Goal: Information Seeking & Learning: Learn about a topic

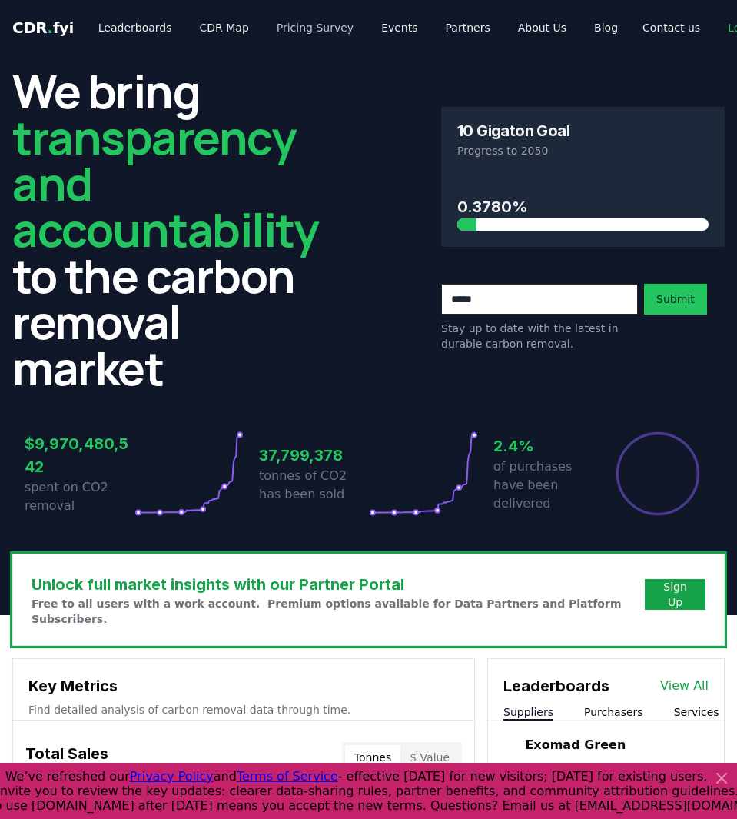
click at [312, 29] on link "Pricing Survey" at bounding box center [314, 28] width 101 height 28
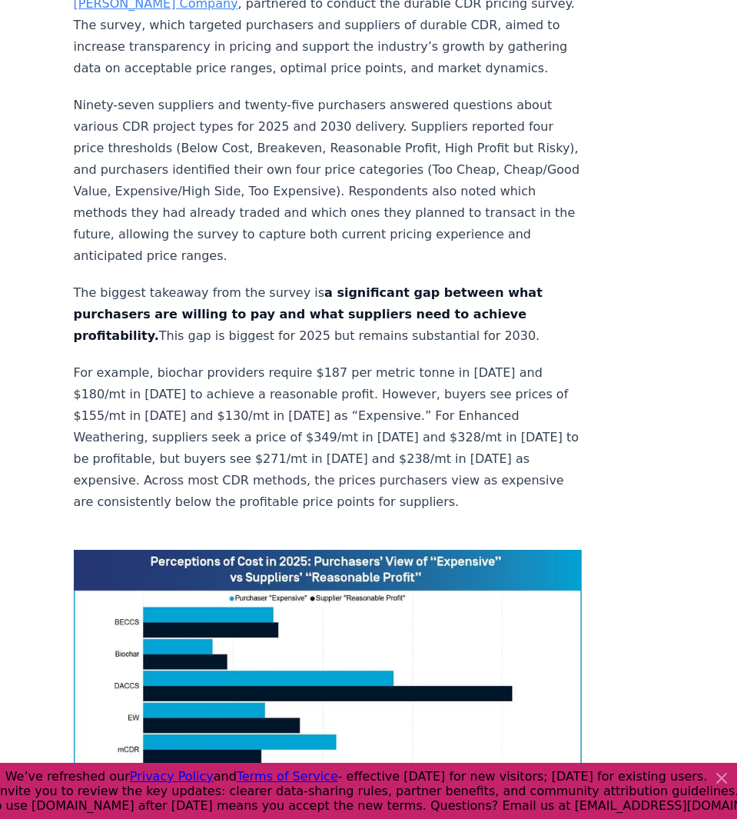
scroll to position [917, 0]
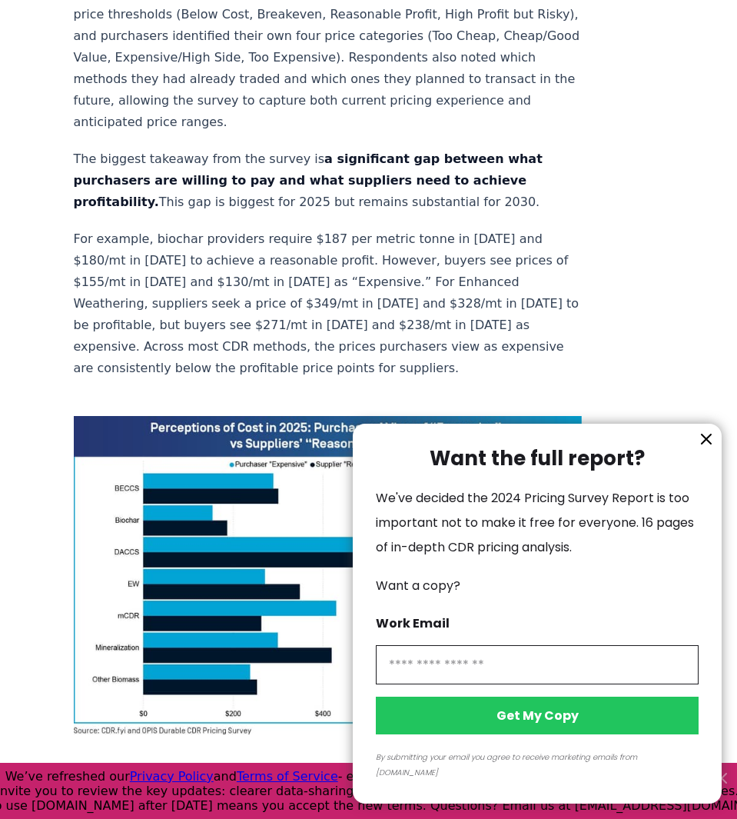
click at [708, 443] on icon "information" at bounding box center [706, 438] width 9 height 9
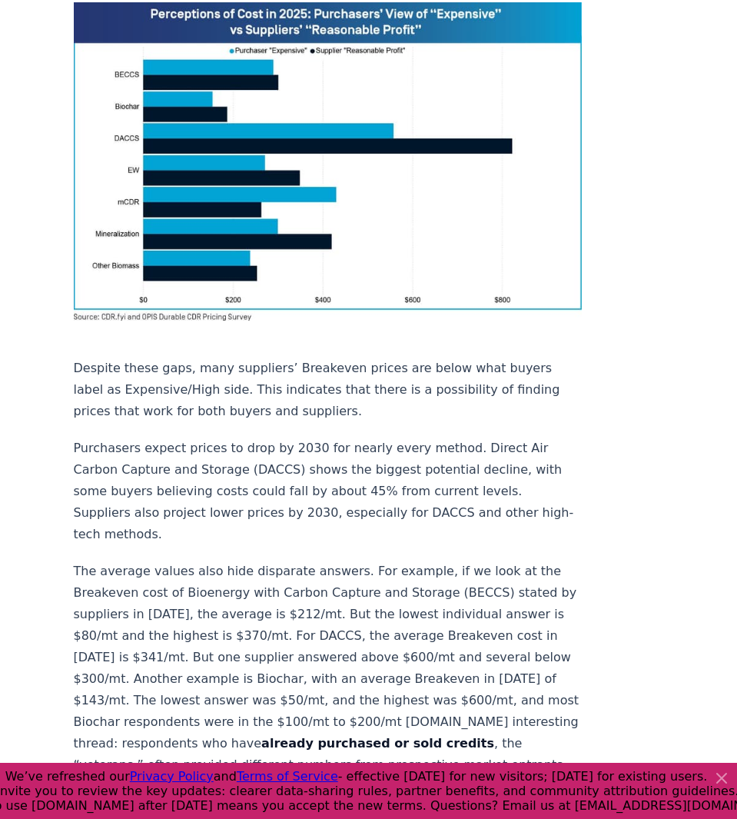
scroll to position [1393, 0]
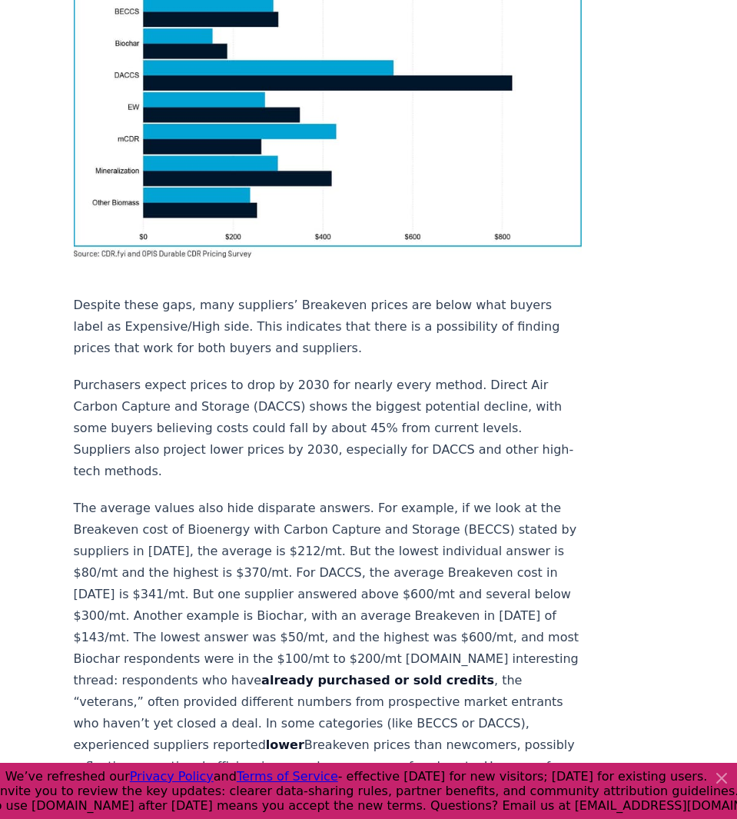
click at [722, 779] on icon at bounding box center [721, 777] width 9 height 9
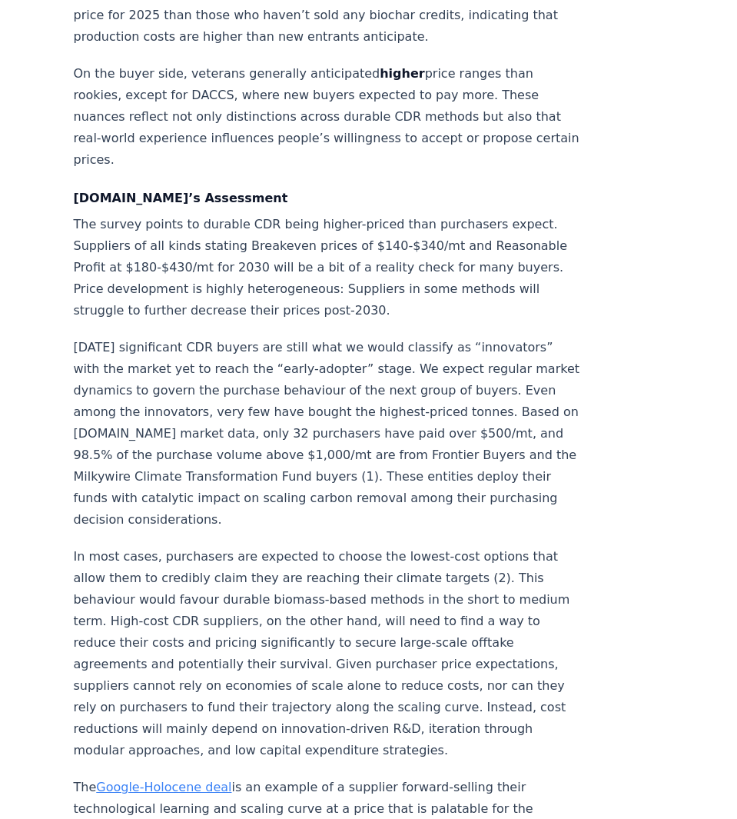
scroll to position [2304, 0]
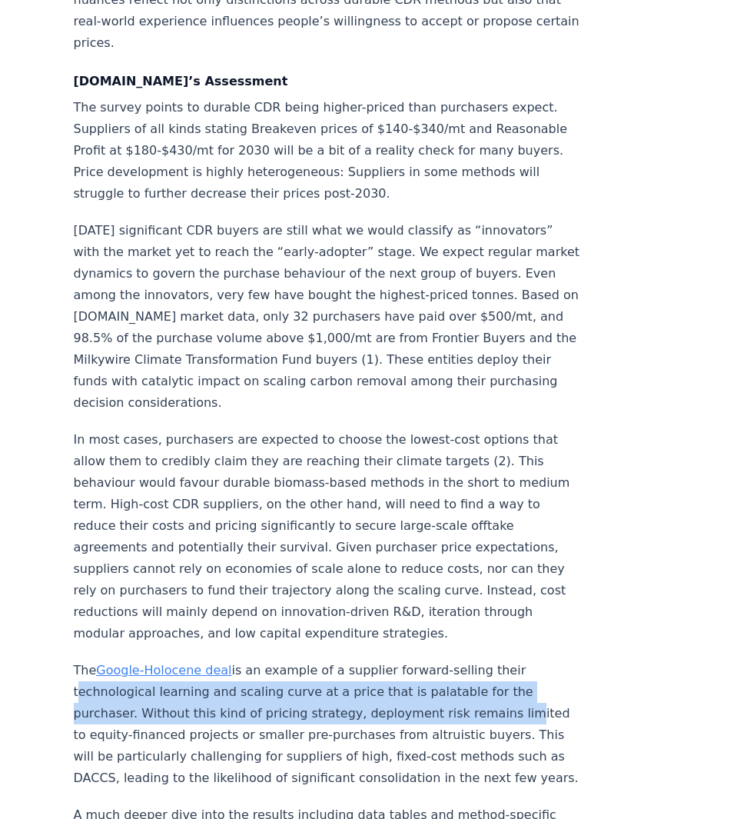
drag, startPoint x: 73, startPoint y: 409, endPoint x: 422, endPoint y: 420, distance: 349.1
click at [422, 659] on p "The Google-Holocene deal is an example of a supplier forward-selling their tech…" at bounding box center [328, 723] width 509 height 129
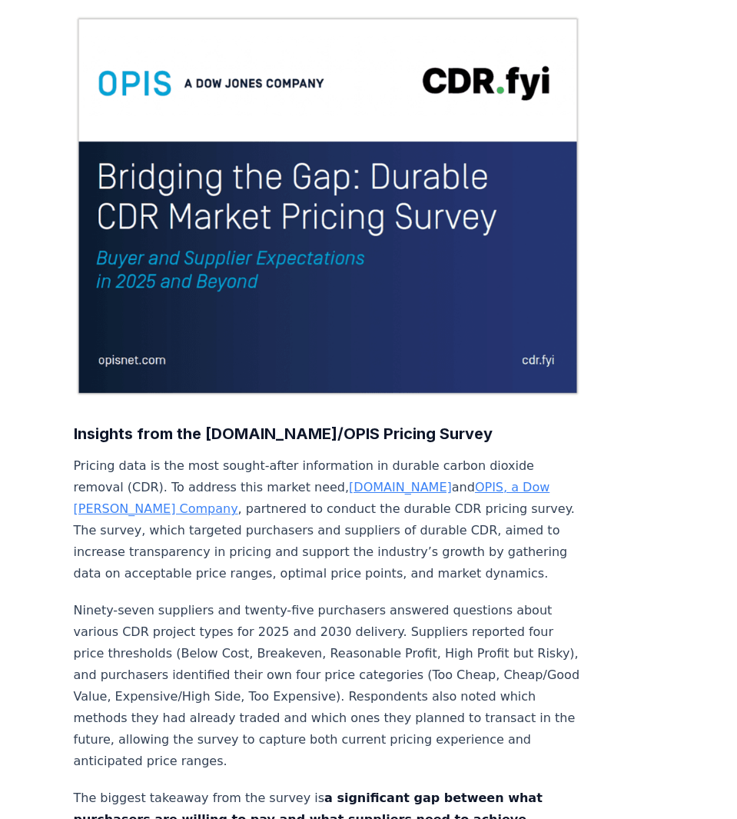
scroll to position [0, 0]
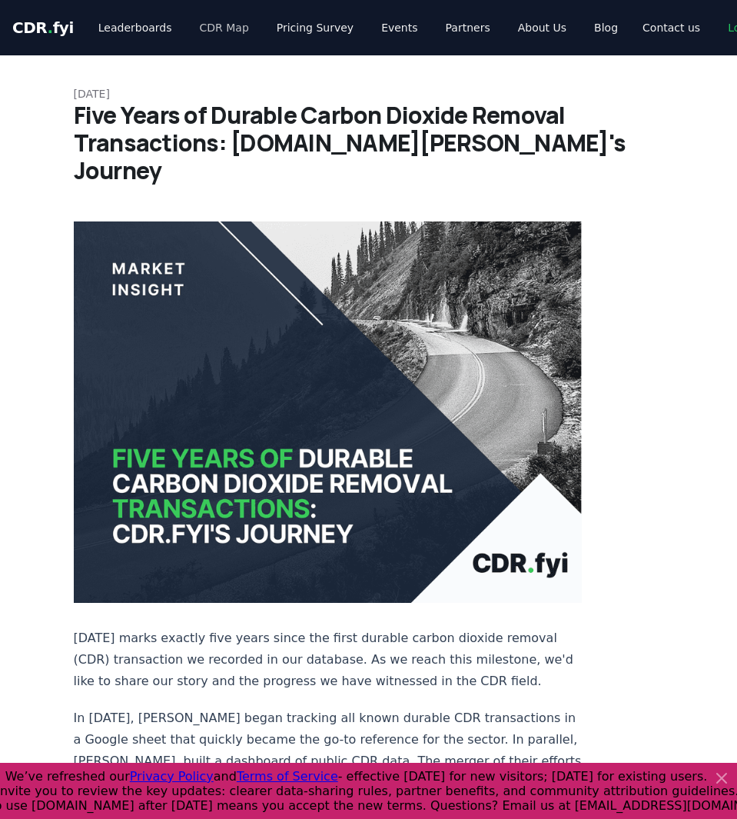
click at [218, 31] on link "CDR Map" at bounding box center [225, 28] width 74 height 28
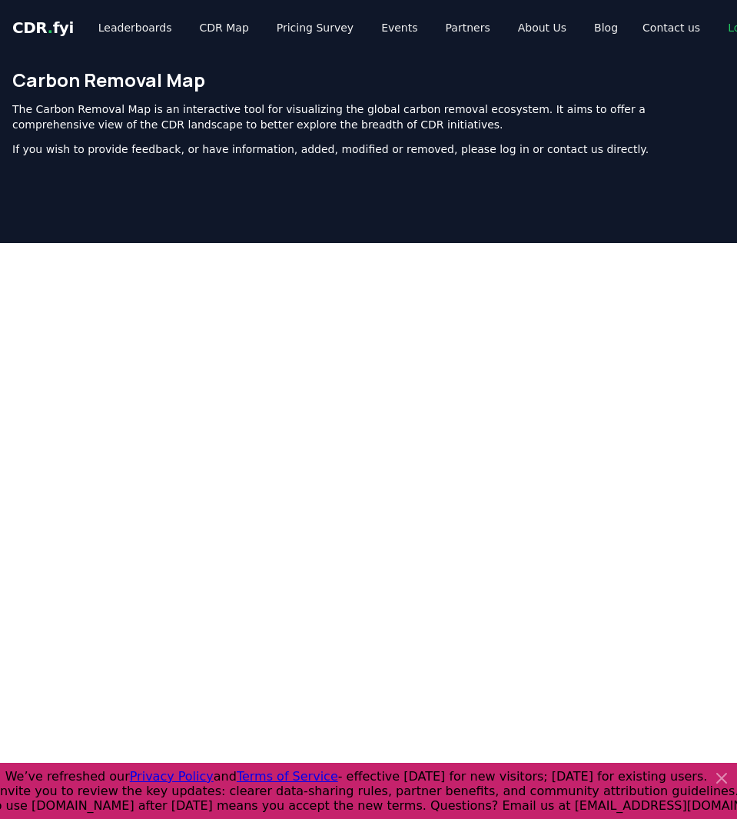
scroll to position [77, 0]
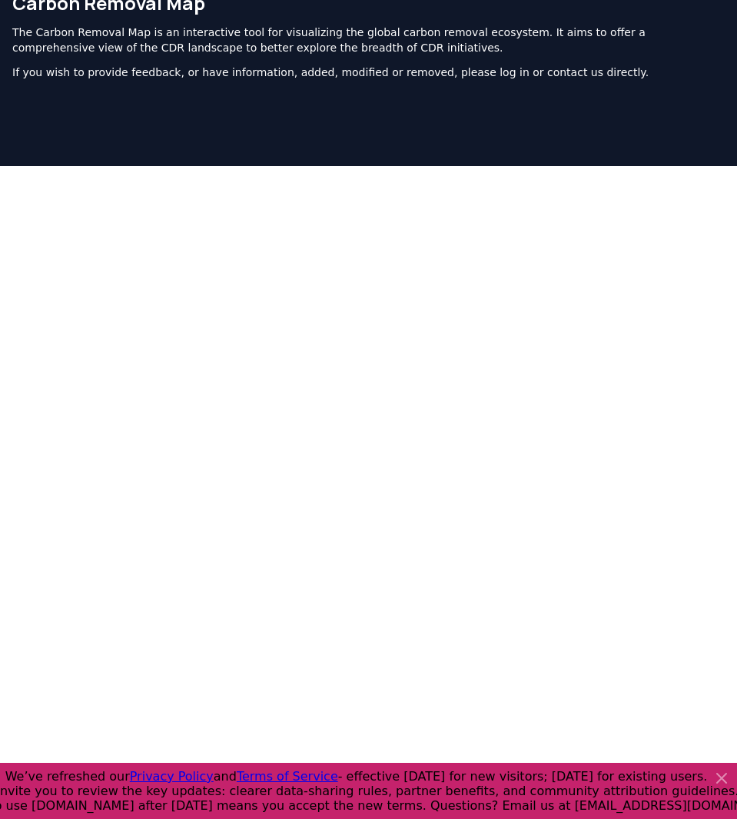
click at [719, 779] on icon at bounding box center [721, 777] width 9 height 9
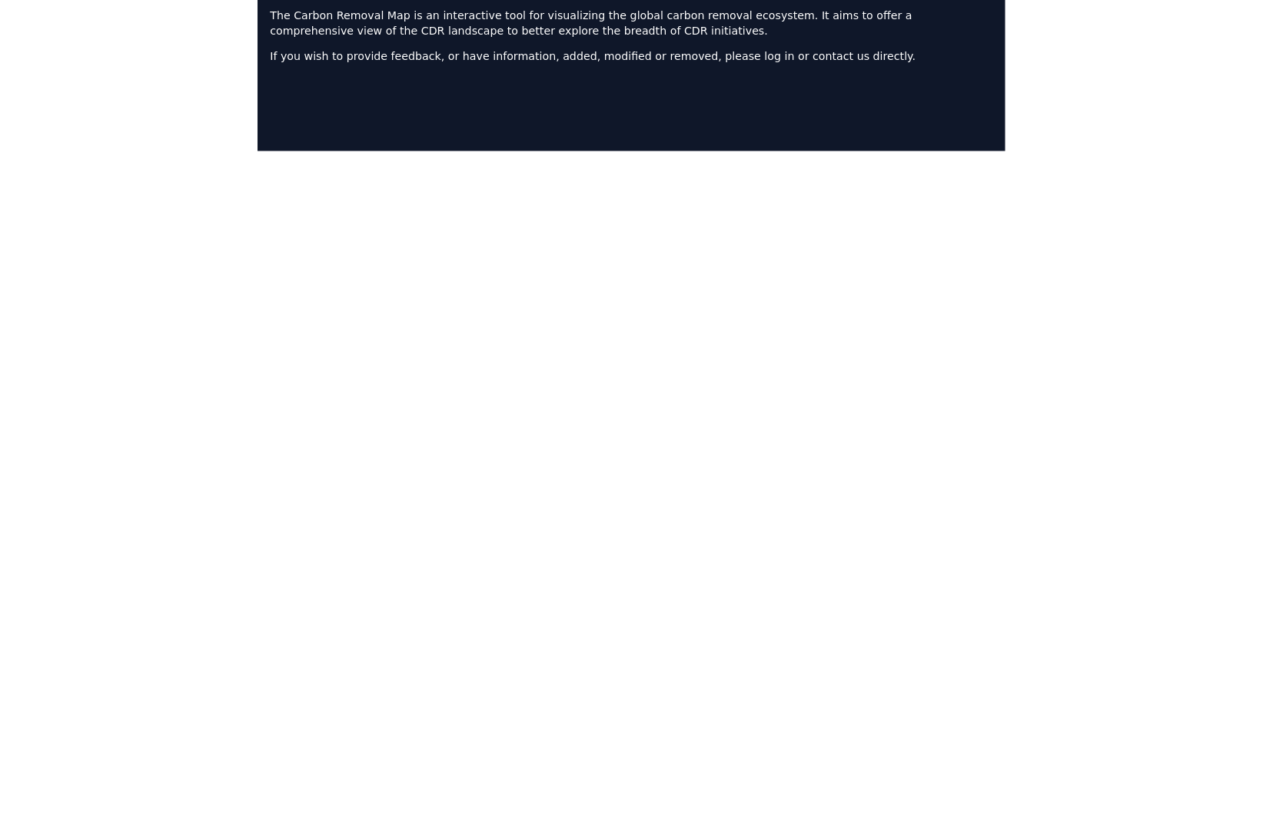
scroll to position [0, 0]
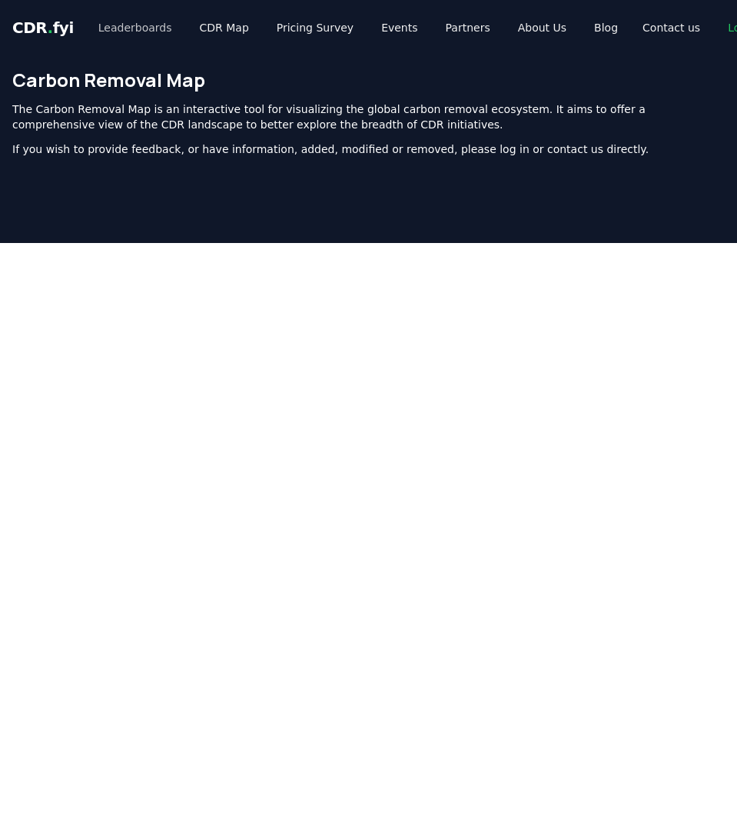
click at [139, 28] on link "Leaderboards" at bounding box center [135, 28] width 98 height 28
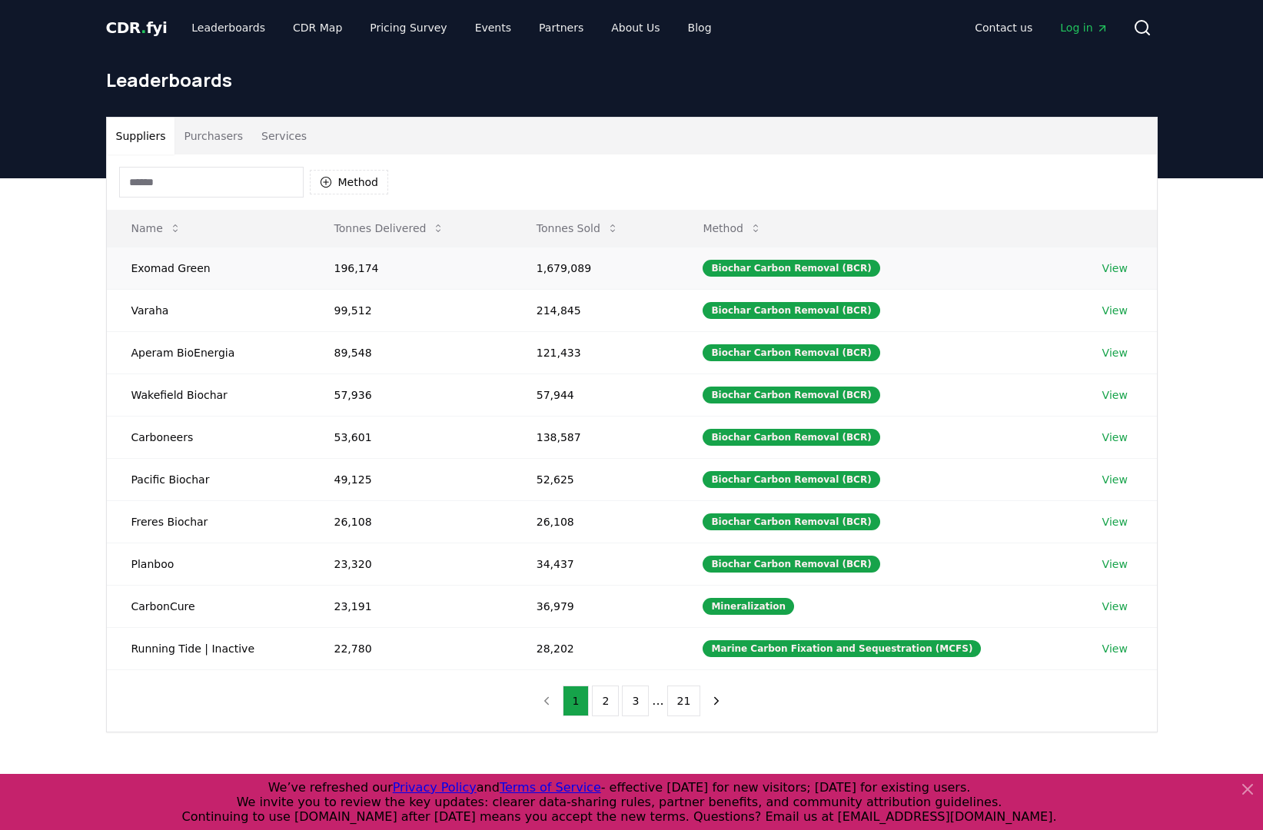
click at [736, 263] on link "View" at bounding box center [1114, 268] width 25 height 15
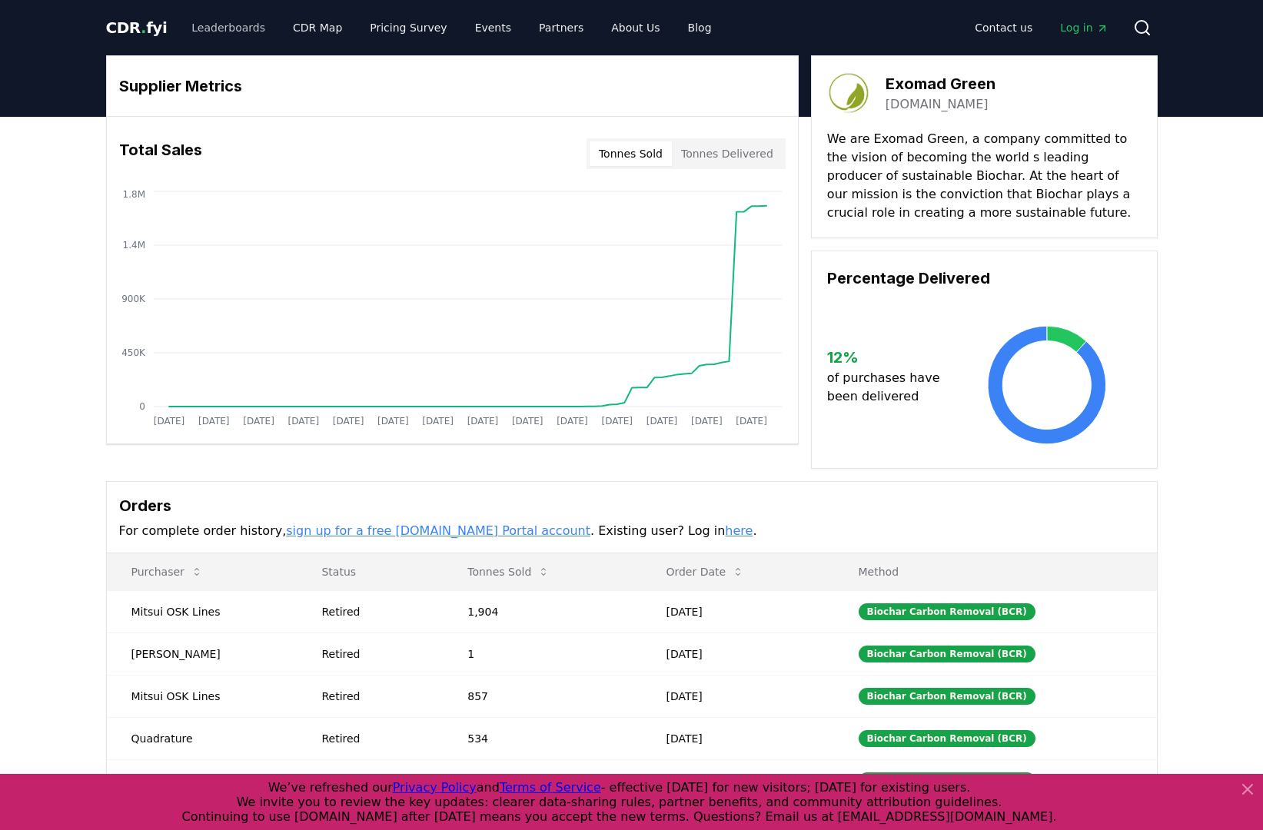
click at [211, 29] on link "Leaderboards" at bounding box center [228, 28] width 98 height 28
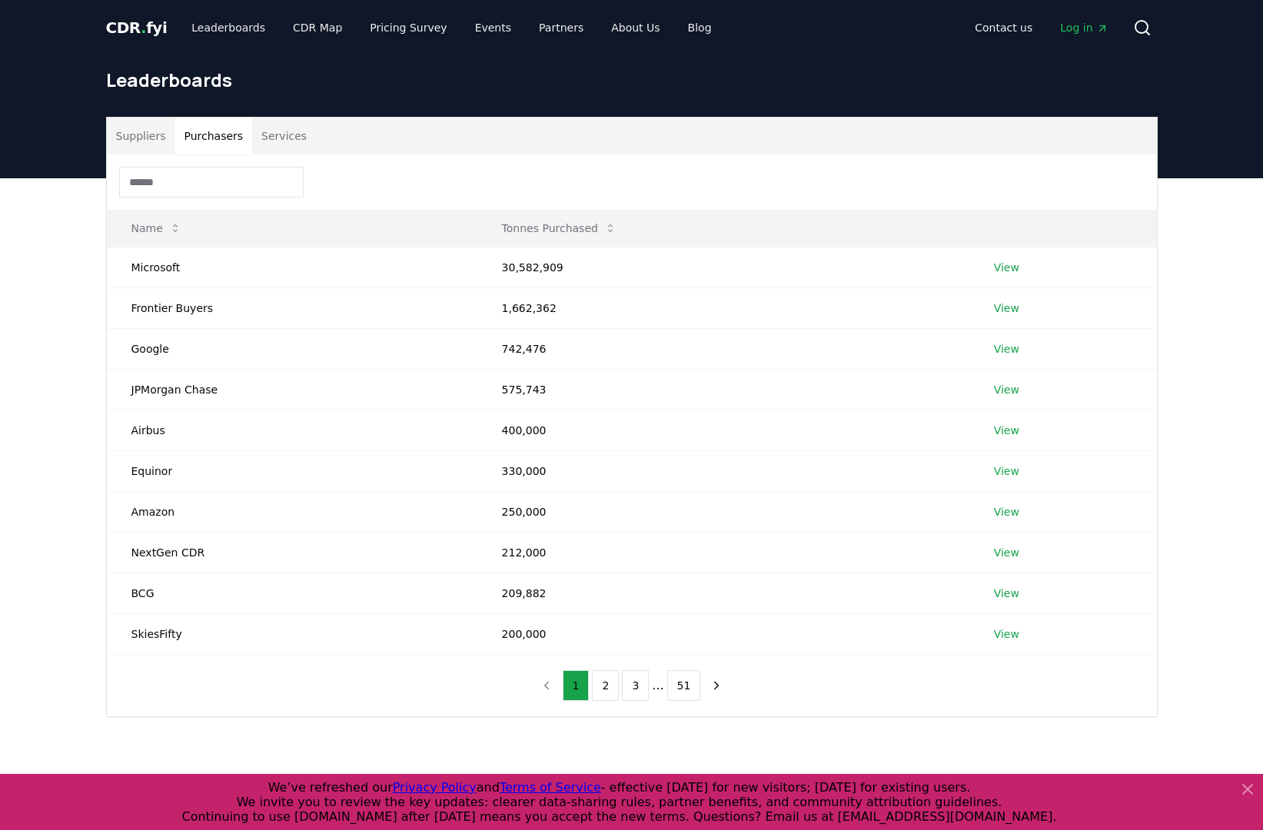
click at [202, 135] on button "Purchasers" at bounding box center [213, 136] width 78 height 37
click at [78, 208] on div "Suppliers Purchasers Services Name Tonnes Purchased Microsoft 30,582,909 View F…" at bounding box center [631, 478] width 1263 height 600
